Goal: Transaction & Acquisition: Purchase product/service

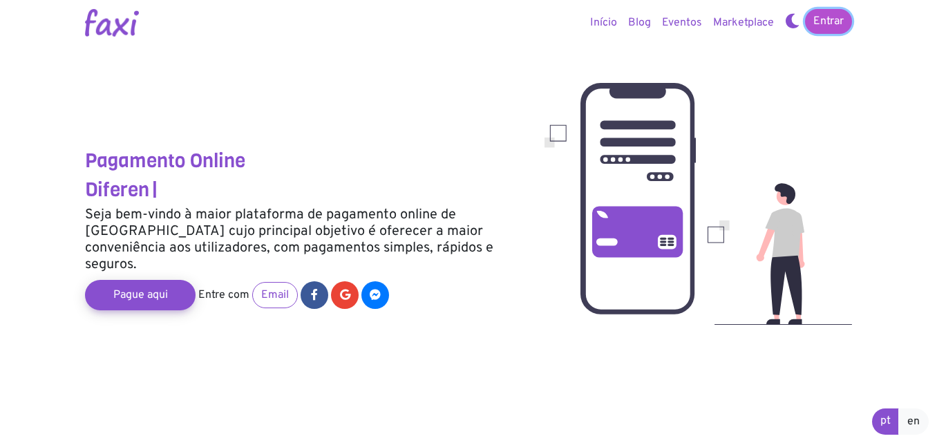
click at [835, 17] on link "Entrar" at bounding box center [828, 21] width 47 height 25
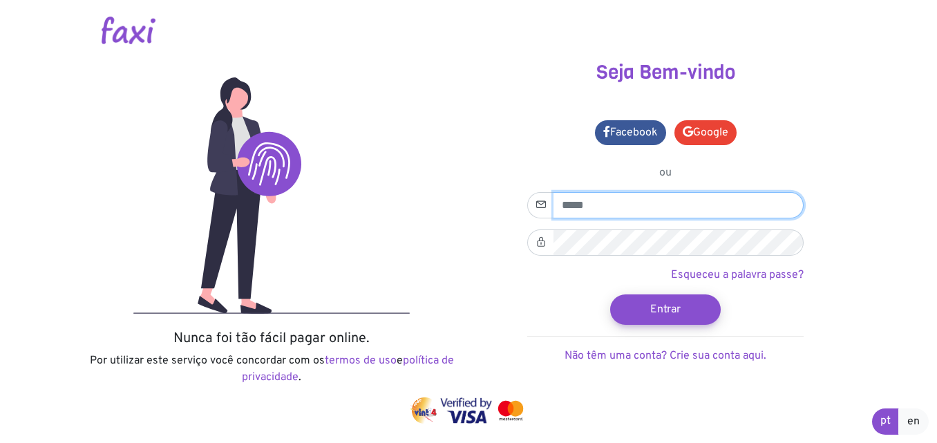
click at [638, 204] on input "email" at bounding box center [678, 205] width 250 height 26
type input "**********"
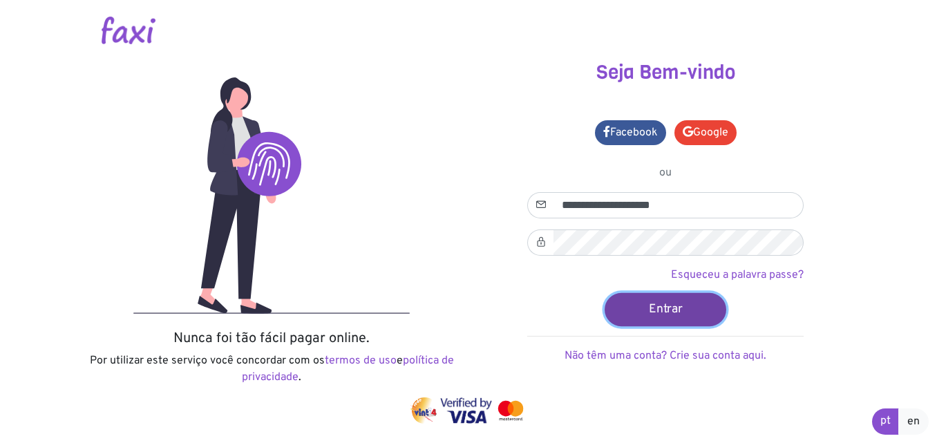
click at [676, 305] on button "Entrar" at bounding box center [666, 308] width 122 height 33
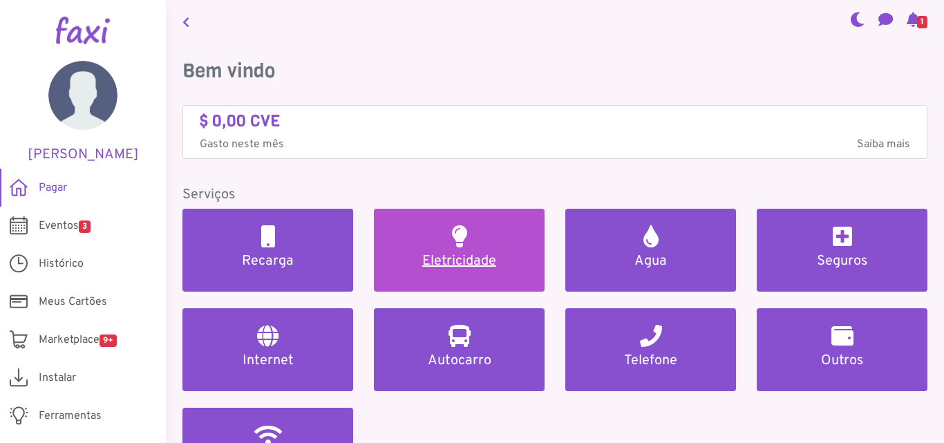
click at [437, 262] on h5 "Eletricidade" at bounding box center [459, 261] width 138 height 17
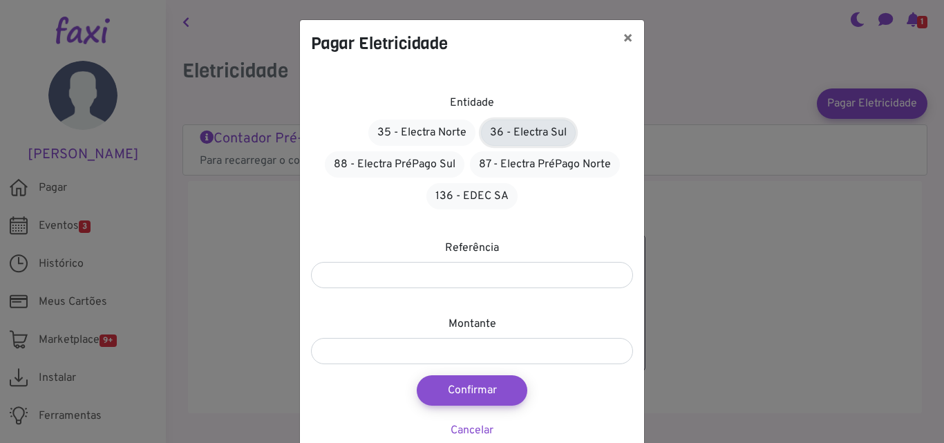
click at [509, 133] on link "36 - Electra Sul" at bounding box center [528, 133] width 95 height 26
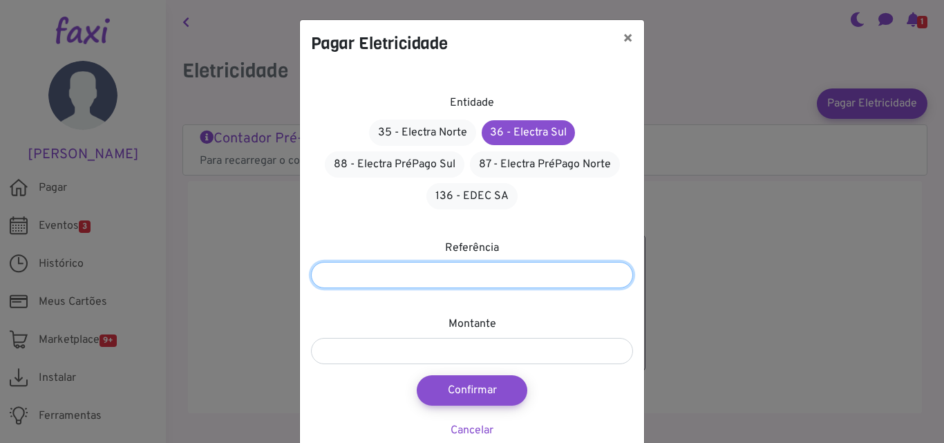
click at [418, 277] on input "number" at bounding box center [472, 275] width 322 height 26
type input "*******"
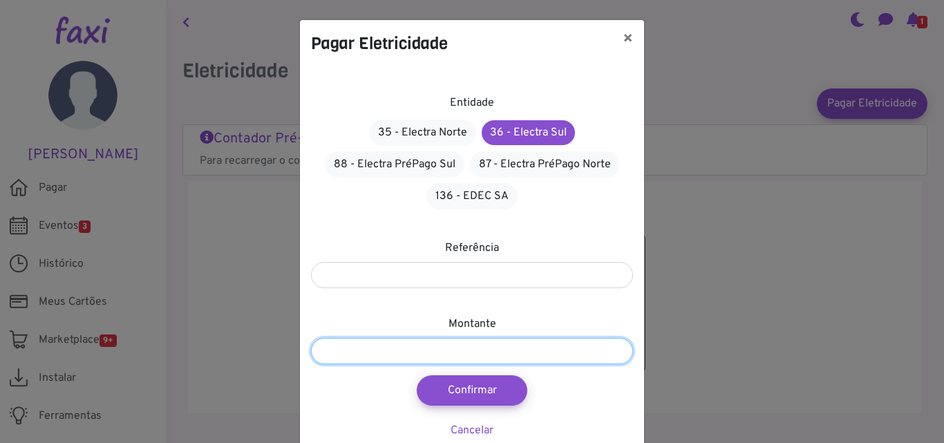
click at [430, 349] on input "number" at bounding box center [472, 351] width 322 height 26
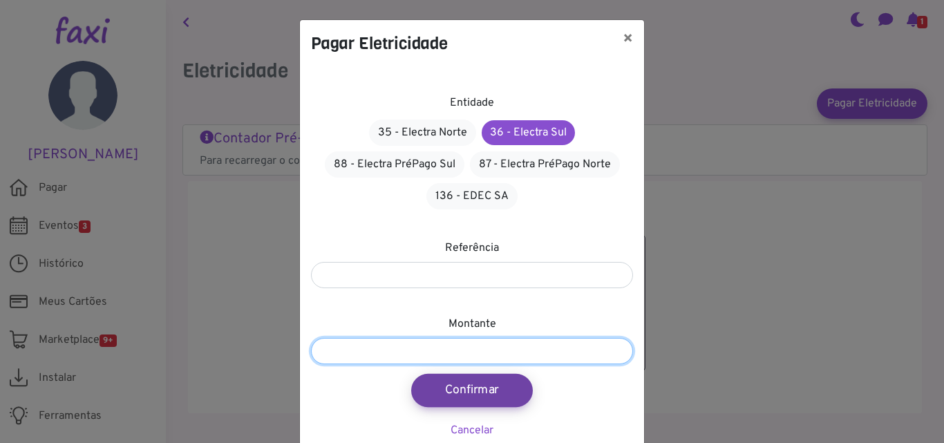
type input "***"
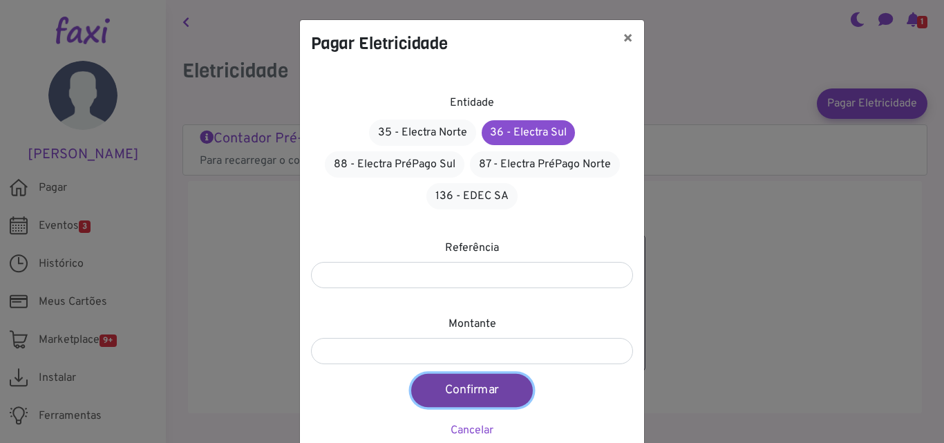
click at [493, 388] on button "Confirmar" at bounding box center [472, 390] width 122 height 33
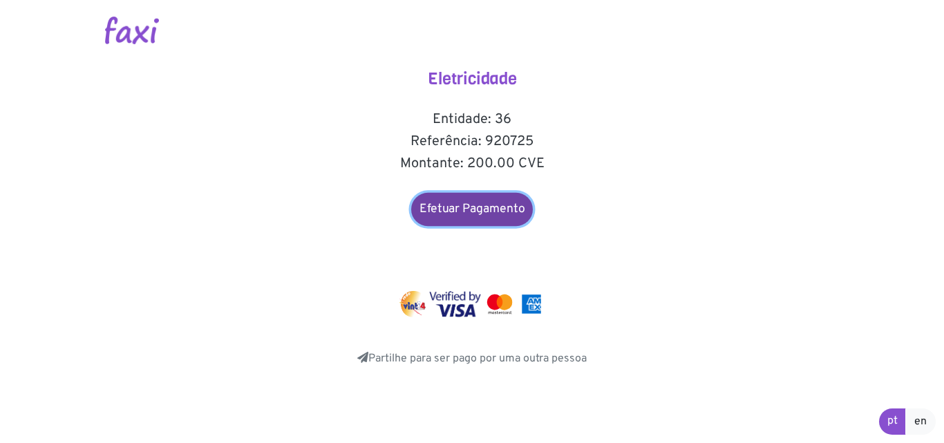
click at [499, 211] on link "Efetuar Pagamento" at bounding box center [472, 209] width 122 height 33
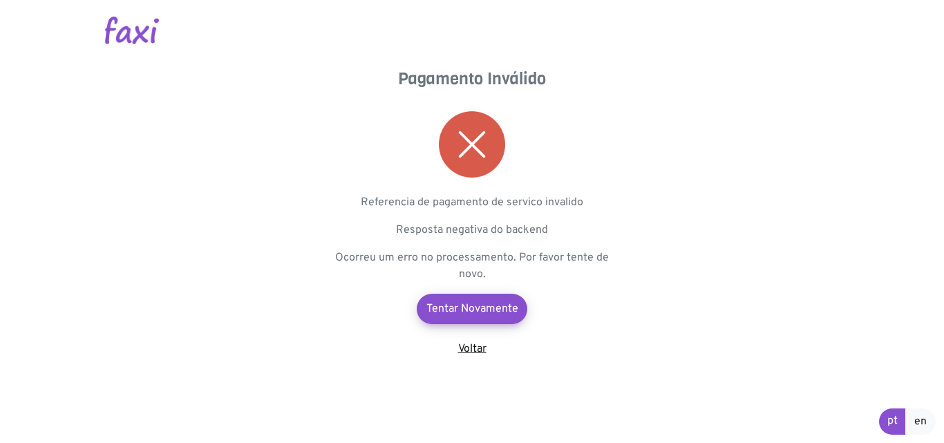
click at [472, 349] on link "Voltar" at bounding box center [472, 349] width 28 height 14
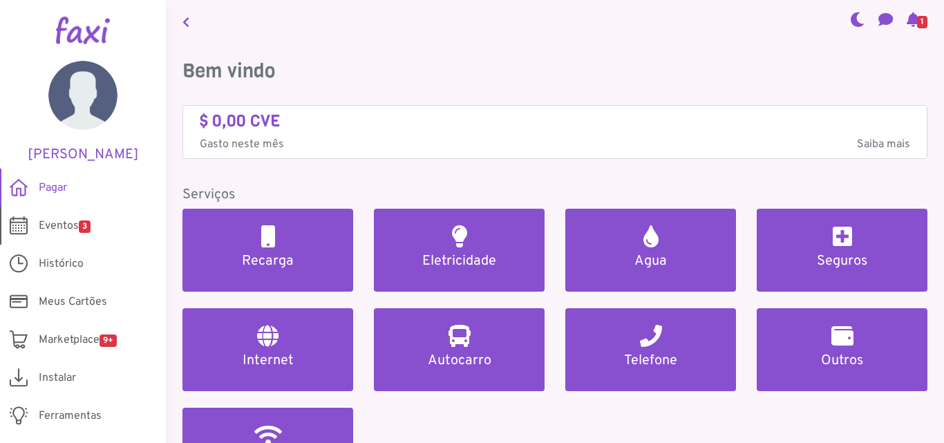
click at [57, 226] on span "Eventos 3" at bounding box center [65, 226] width 52 height 17
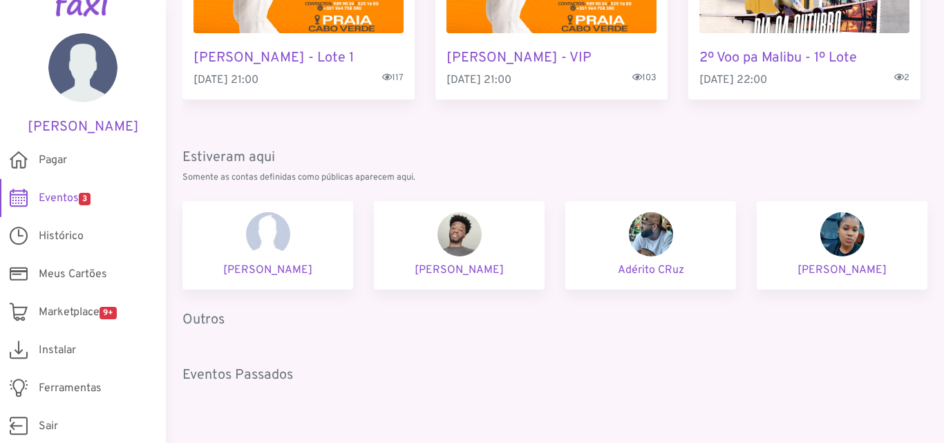
scroll to position [239, 0]
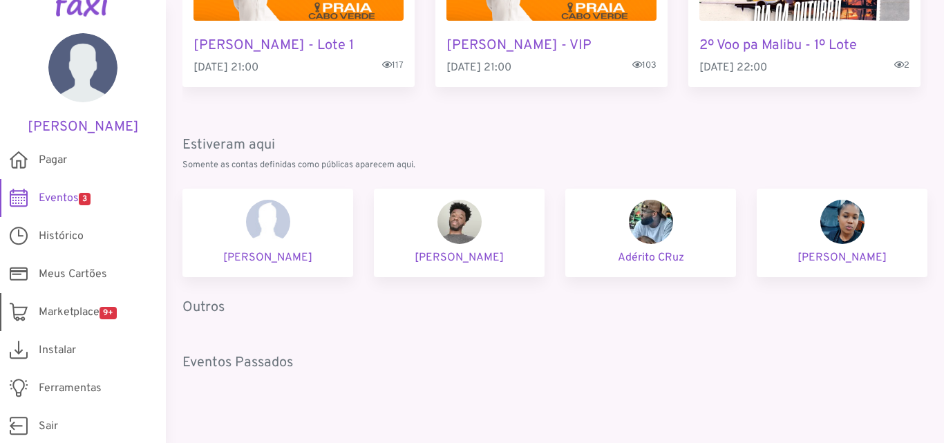
click at [68, 310] on span "Marketplace 9+" at bounding box center [78, 312] width 78 height 17
click at [55, 159] on span "Pagar" at bounding box center [53, 160] width 28 height 17
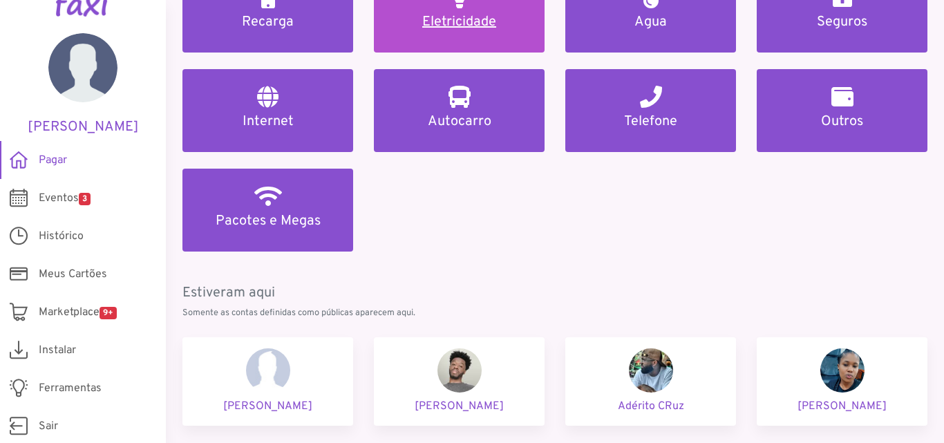
click at [467, 26] on h5 "Eletricidade" at bounding box center [459, 22] width 138 height 17
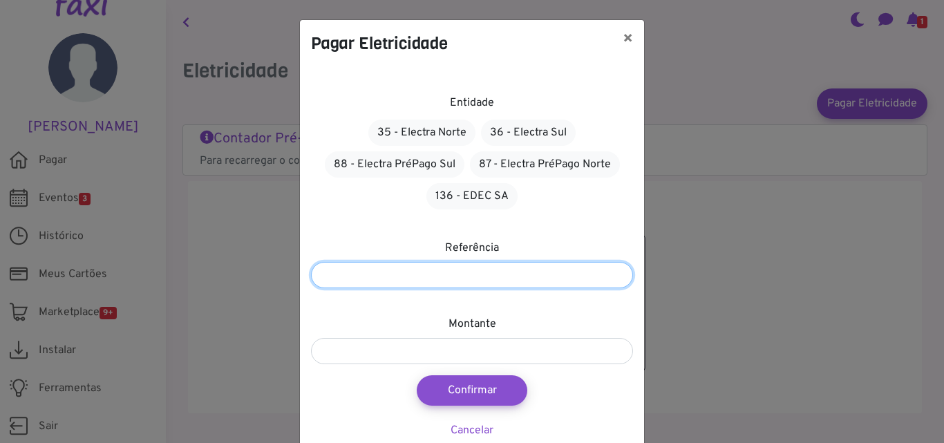
click at [515, 272] on input "number" at bounding box center [472, 275] width 322 height 26
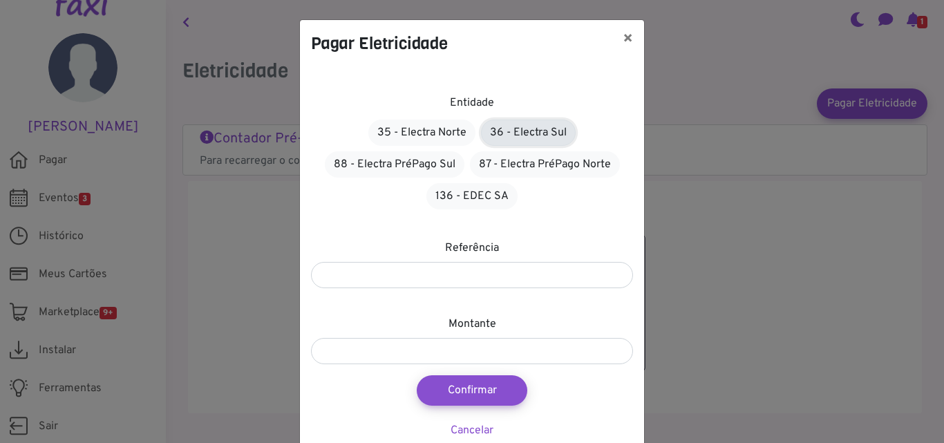
click at [517, 139] on link "36 - Electra Sul" at bounding box center [528, 133] width 95 height 26
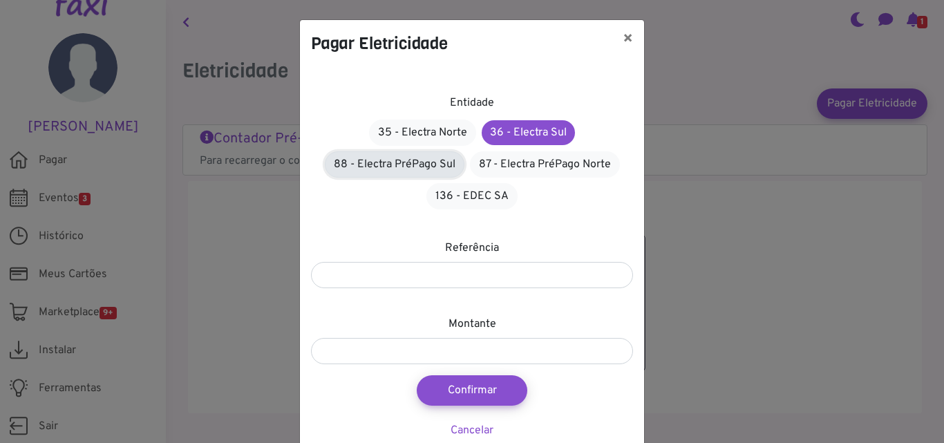
click at [417, 172] on link "88 - Electra PréPago Sul" at bounding box center [395, 164] width 140 height 26
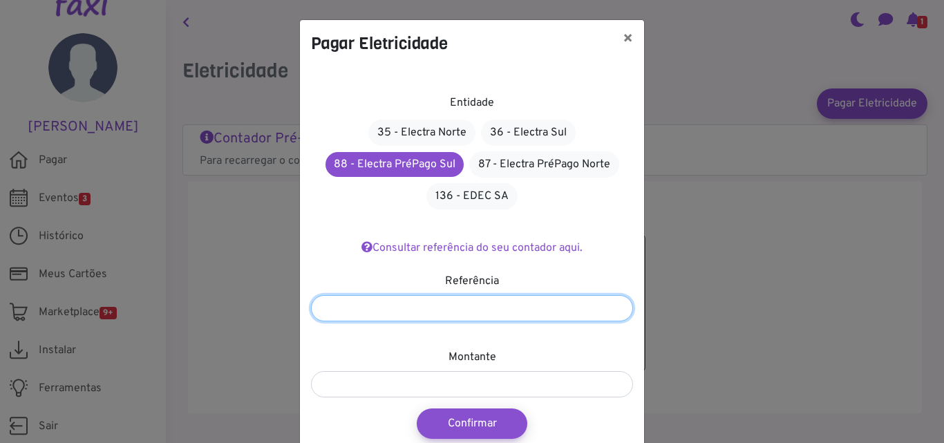
click at [445, 305] on input "number" at bounding box center [472, 308] width 322 height 26
type input "*******"
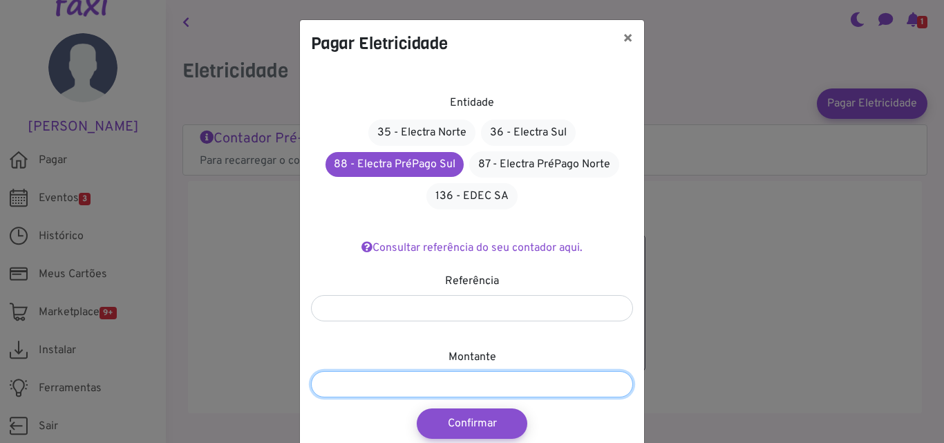
click at [462, 381] on input "number" at bounding box center [472, 384] width 322 height 26
type input "*"
type input "****"
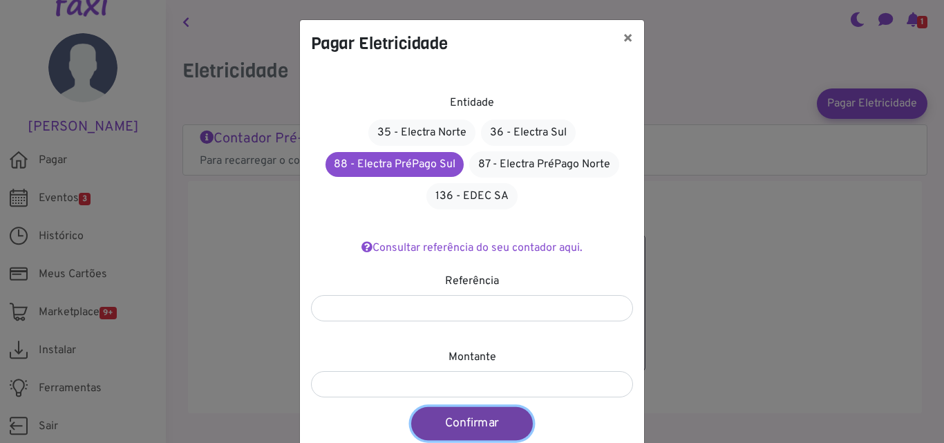
click at [474, 430] on button "Confirmar" at bounding box center [472, 423] width 122 height 33
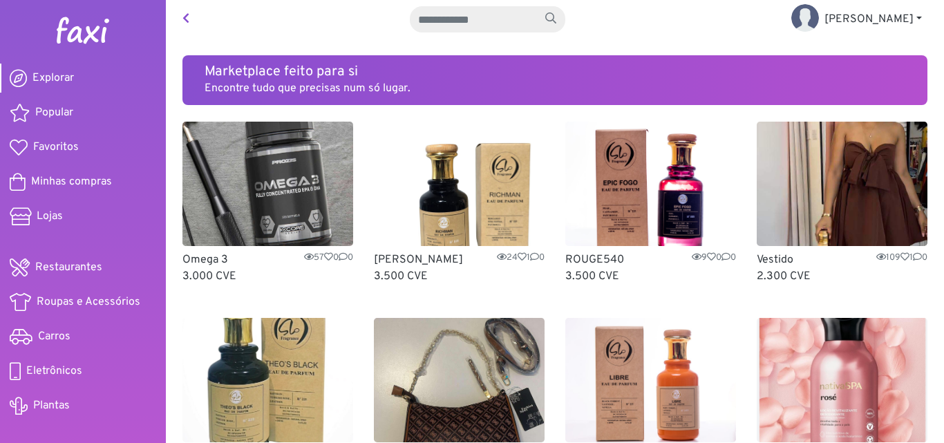
scroll to position [774, 0]
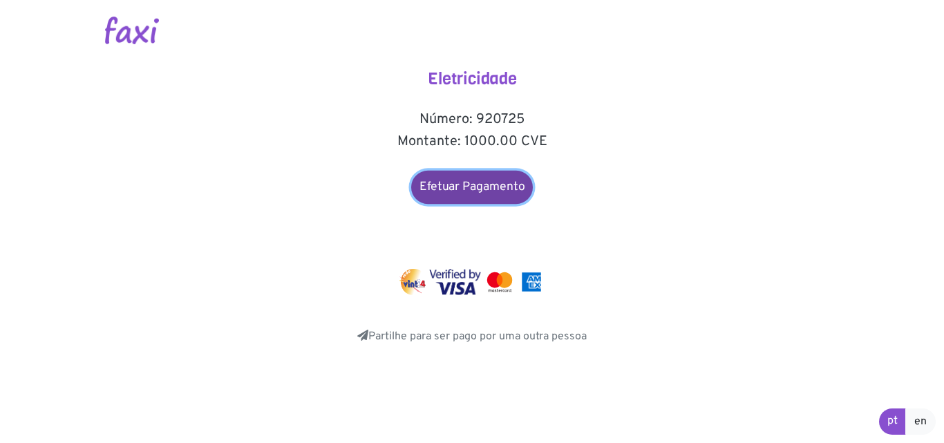
click at [462, 187] on link "Efetuar Pagamento" at bounding box center [472, 187] width 122 height 33
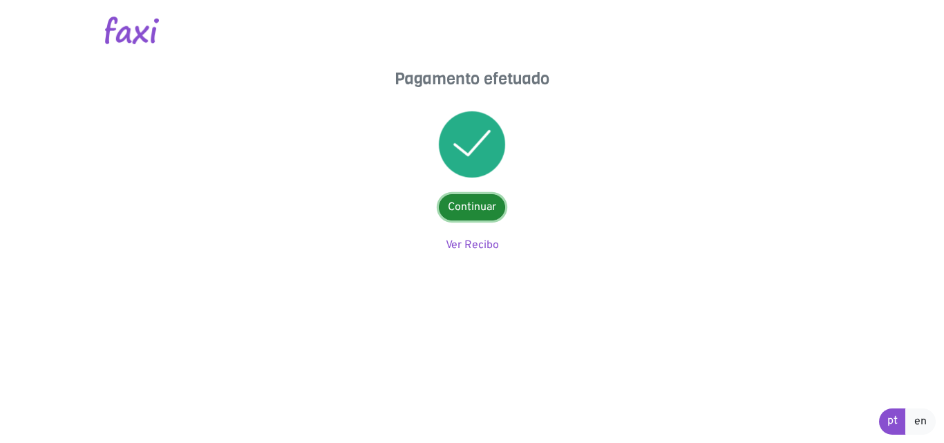
click at [477, 206] on link "Continuar" at bounding box center [472, 207] width 66 height 26
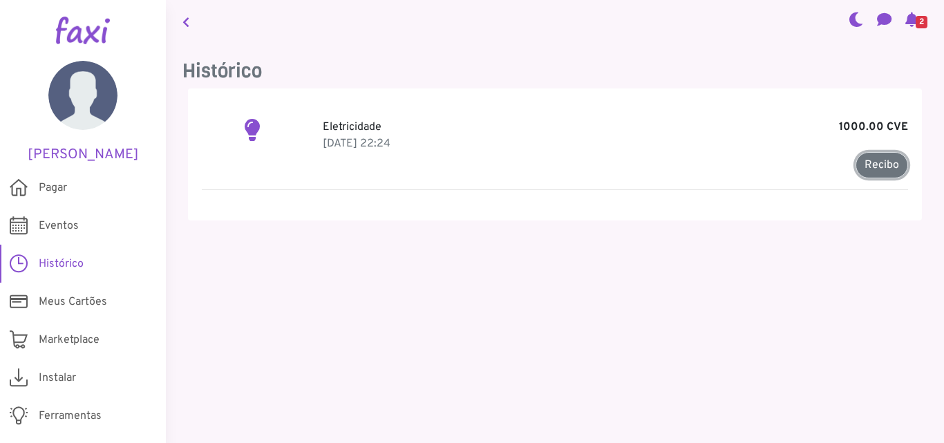
click at [871, 170] on link "Recibo" at bounding box center [881, 165] width 53 height 26
